Goal: Entertainment & Leisure: Consume media (video, audio)

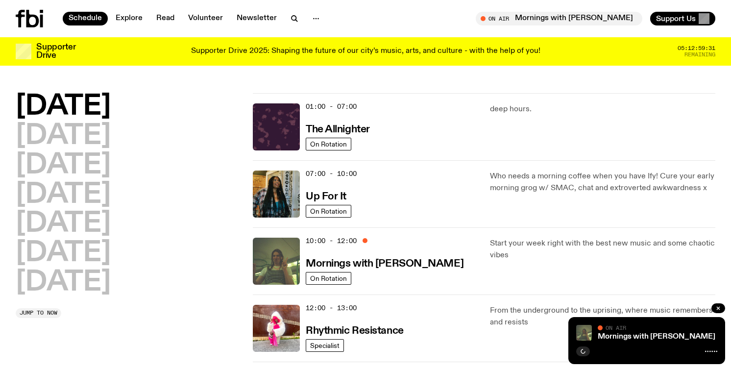
click at [41, 21] on icon at bounding box center [41, 21] width 3 height 13
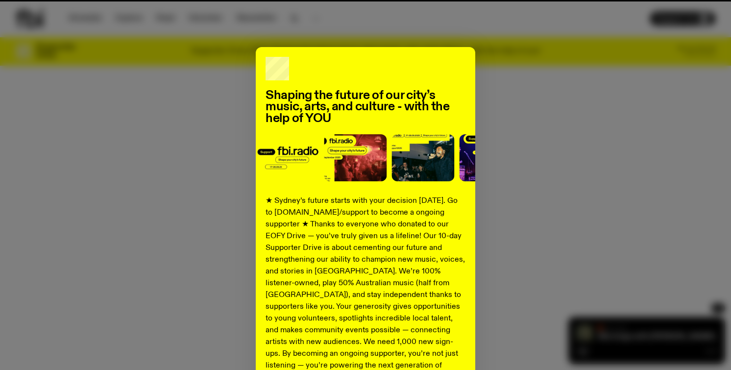
click at [293, 18] on div "Shaping the future of our city’s music, arts, and culture - with the help of YO…" at bounding box center [365, 185] width 731 height 370
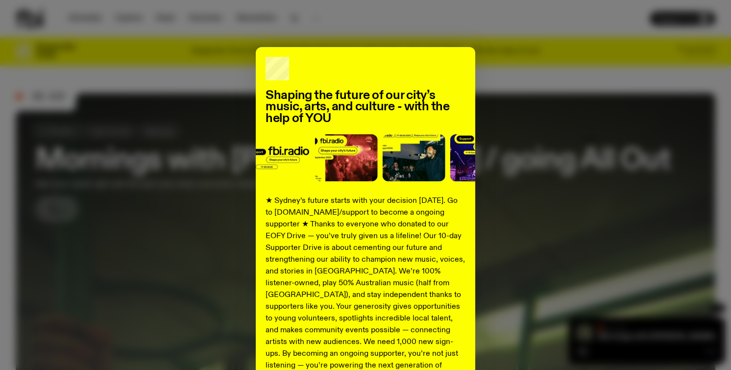
click at [366, 17] on div "Shaping the future of our city’s music, arts, and culture - with the help of YO…" at bounding box center [365, 185] width 731 height 370
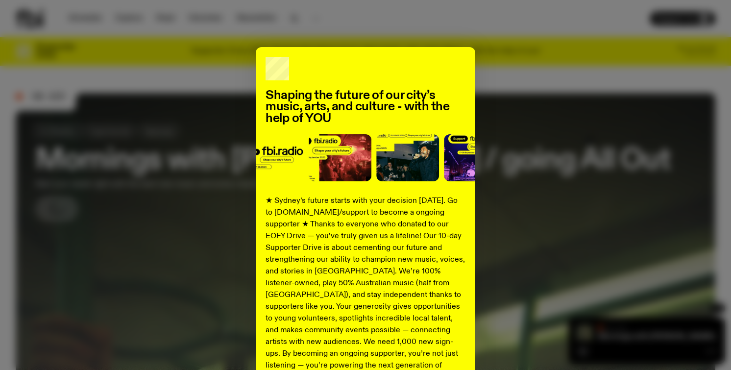
scroll to position [115, 0]
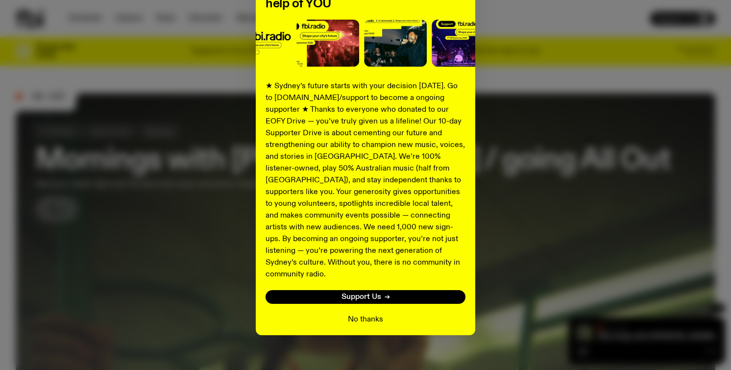
click at [372, 314] on button "No thanks" at bounding box center [365, 320] width 35 height 12
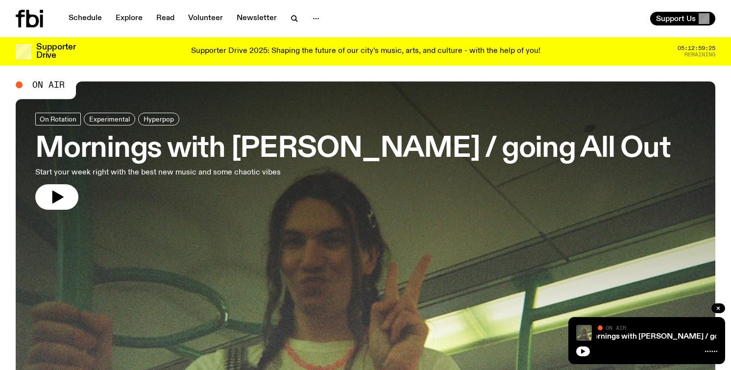
scroll to position [0, 0]
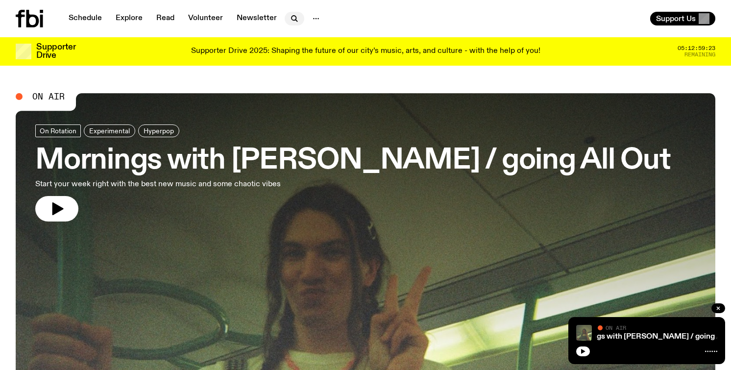
click at [289, 20] on icon "button" at bounding box center [295, 19] width 12 height 12
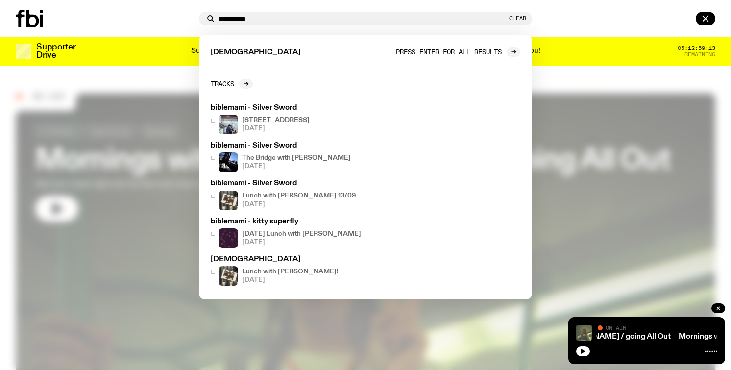
type input "*********"
click at [482, 55] on span "Press enter for all results" at bounding box center [449, 51] width 106 height 7
